Goal: Check status: Check status

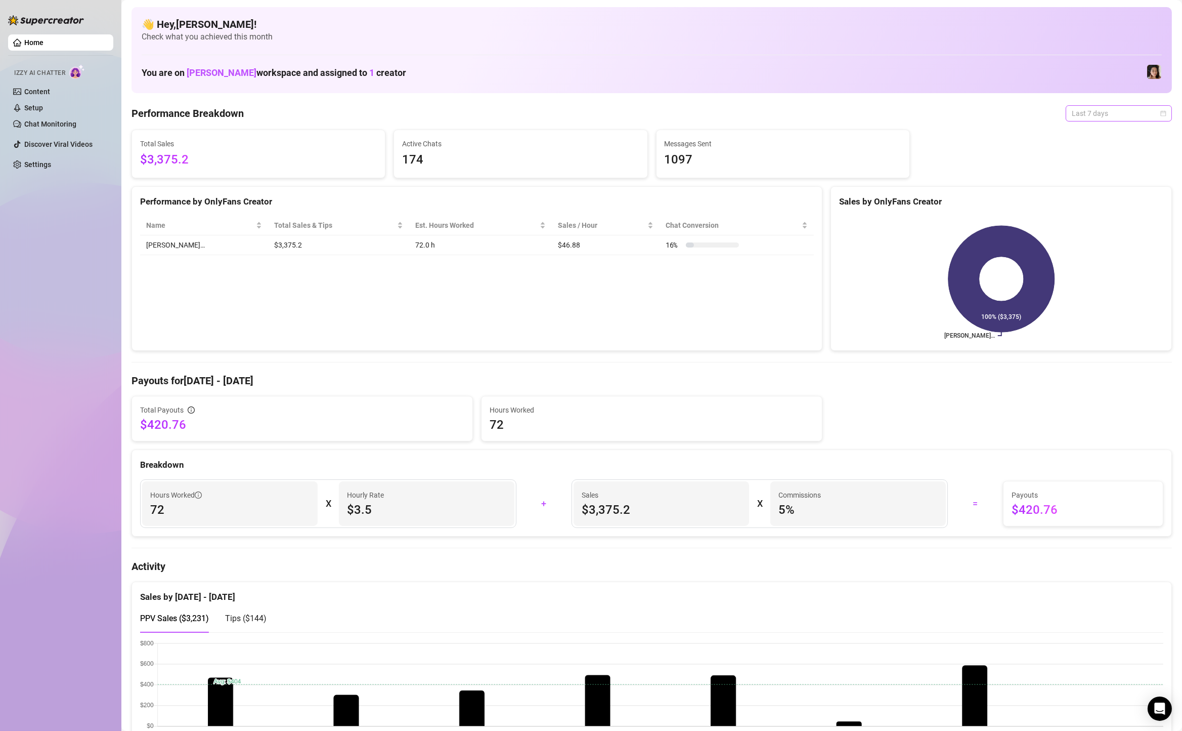
click at [1084, 116] on span "Last 7 days" at bounding box center [1119, 113] width 94 height 15
click at [1088, 198] on div "Custom date" at bounding box center [1119, 198] width 90 height 11
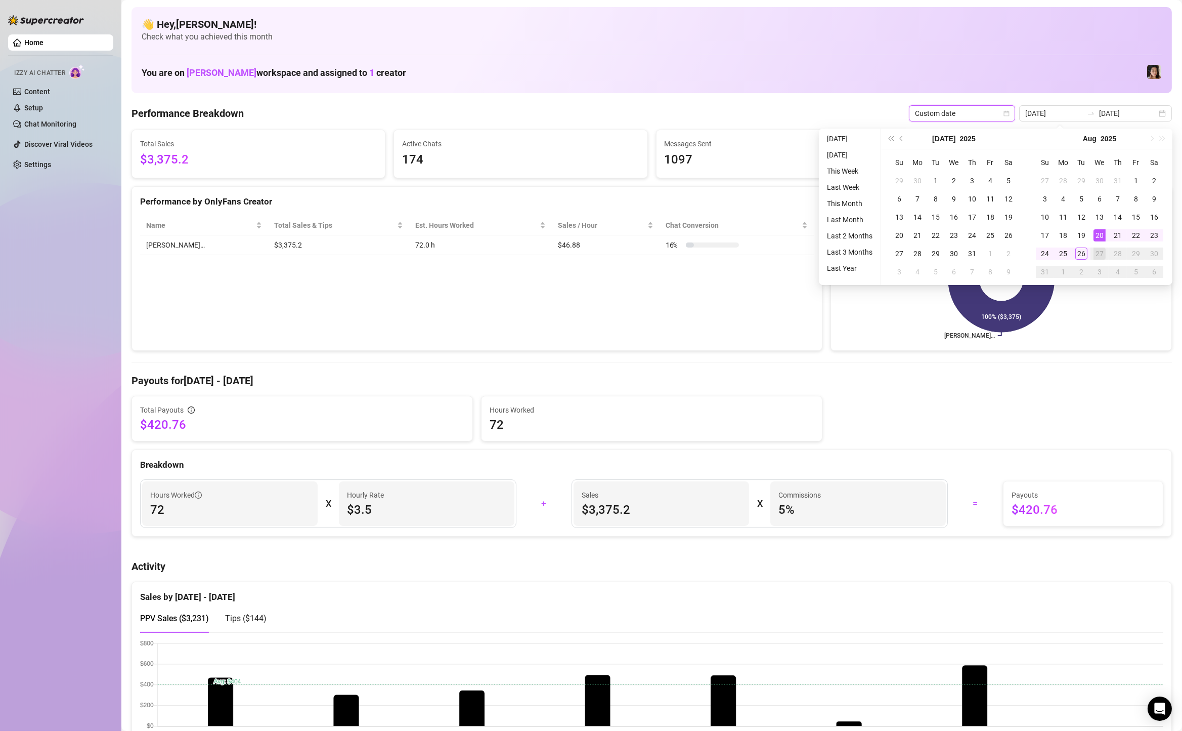
type input "[DATE]"
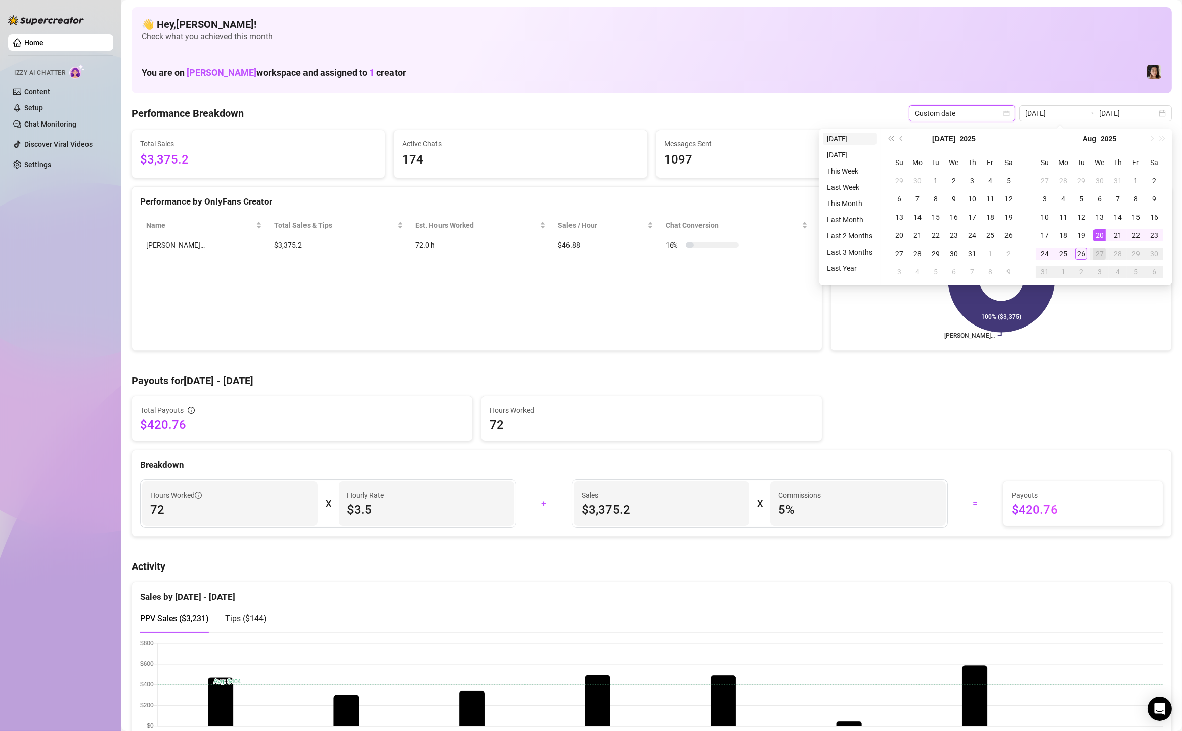
type input "[DATE]"
click at [851, 135] on li "[DATE]" at bounding box center [850, 139] width 54 height 12
type input "[DATE]"
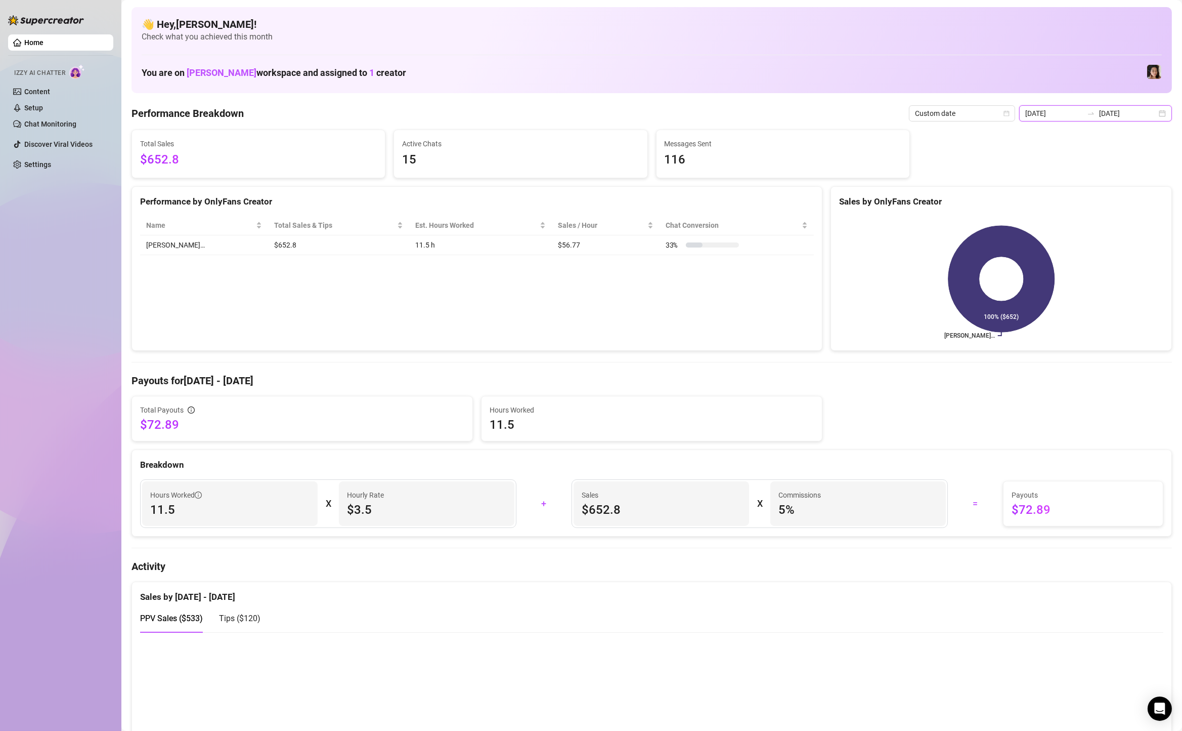
click at [1151, 112] on input "[DATE]" at bounding box center [1128, 113] width 58 height 11
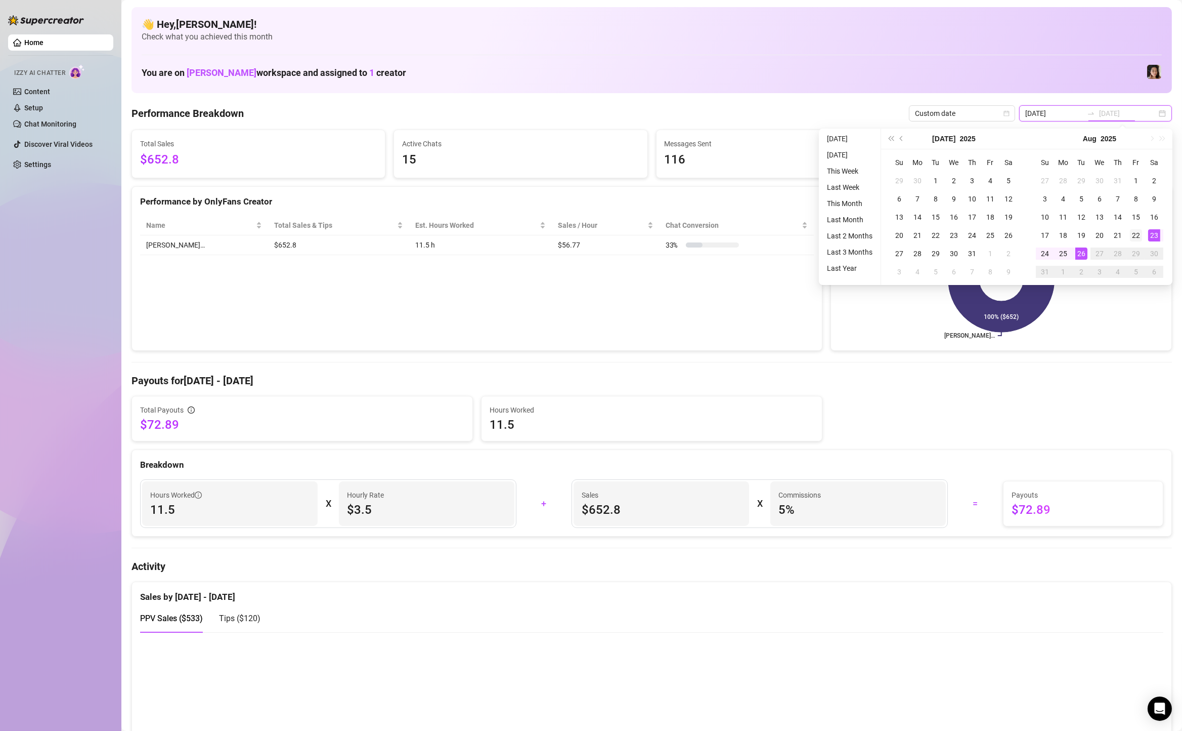
type input "[DATE]"
click at [1136, 231] on div "22" at bounding box center [1136, 235] width 12 height 12
type input "[DATE]"
click at [1083, 252] on div "26" at bounding box center [1082, 253] width 12 height 12
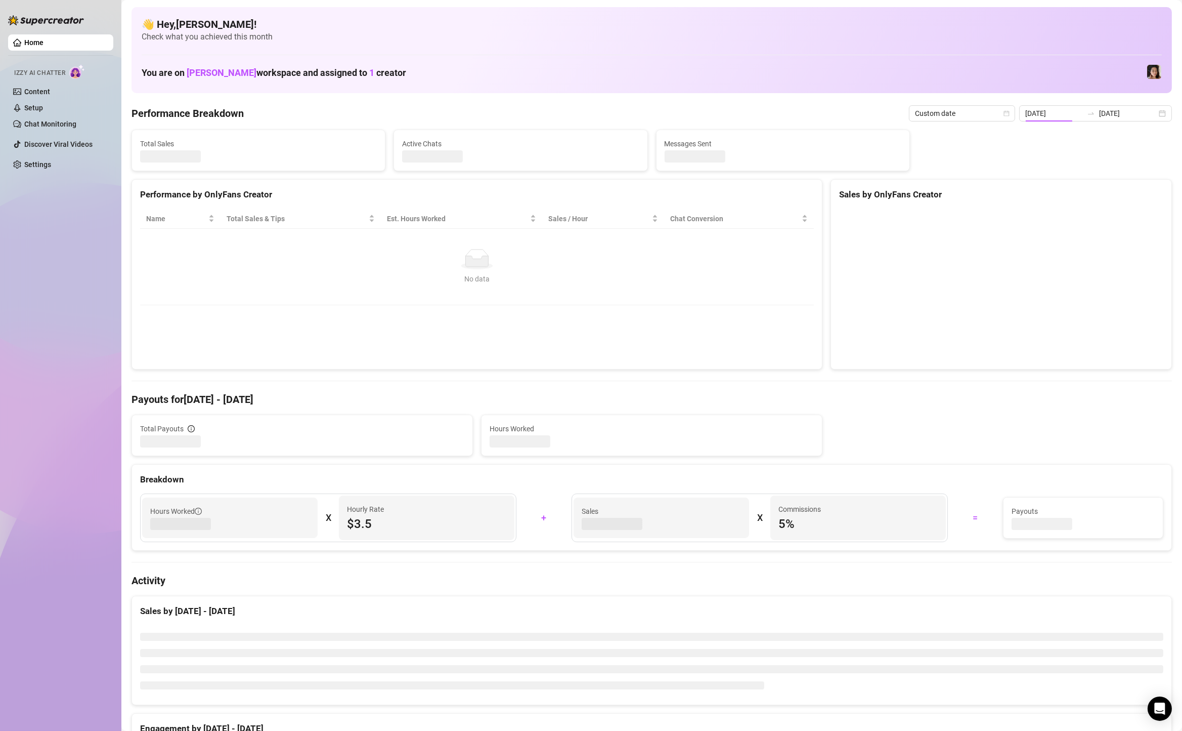
type input "[DATE]"
